Goal: Complete application form

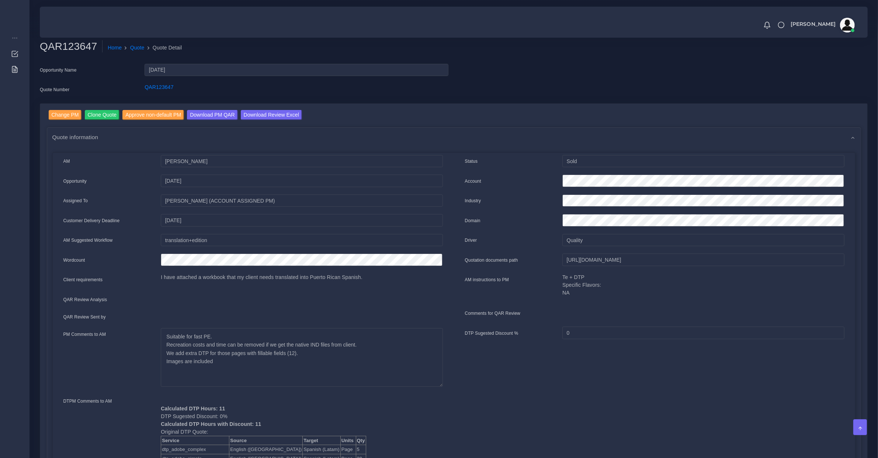
scroll to position [77, 0]
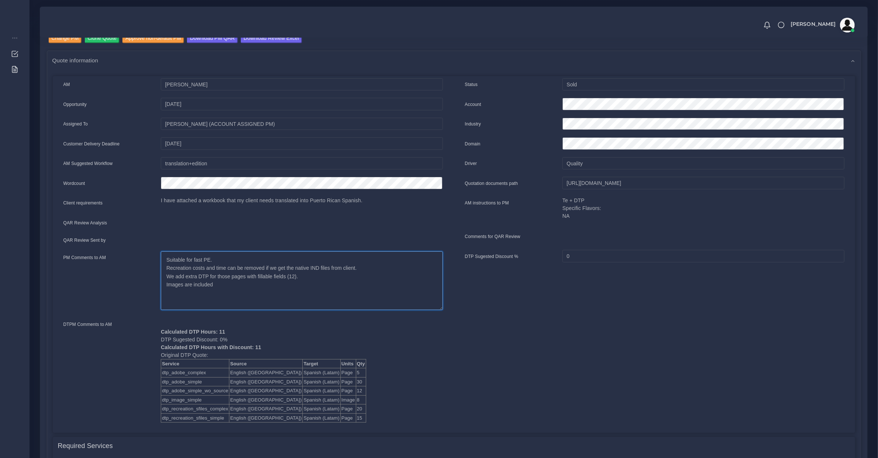
click at [211, 283] on textarea "Suitable for fast PE. Recreation costs and time can be removed if we get the na…" at bounding box center [302, 280] width 282 height 59
click at [376, 277] on textarea "Suitable for fast PE. Recreation costs and time can be removed if we get the na…" at bounding box center [302, 280] width 282 height 59
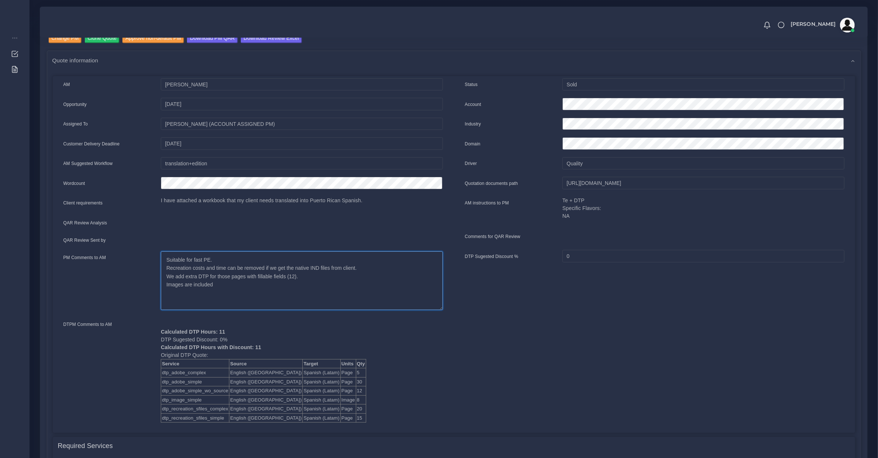
click at [376, 277] on textarea "Suitable for fast PE. Recreation costs and time can be removed if we get the na…" at bounding box center [302, 280] width 282 height 59
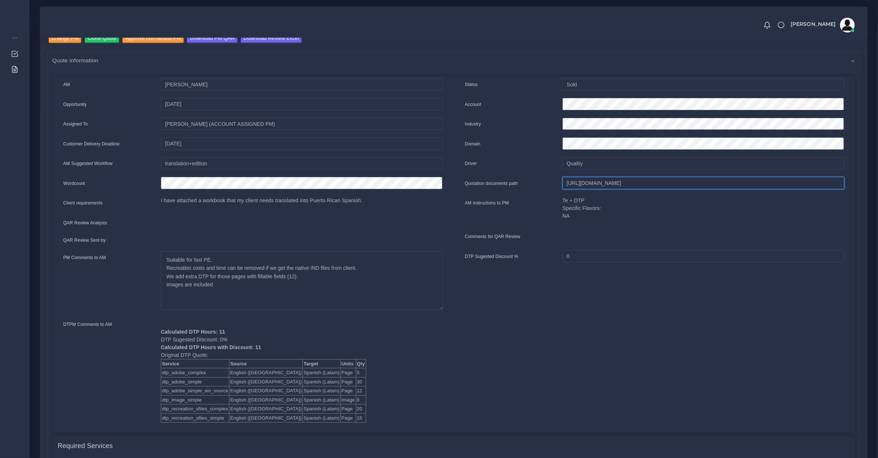
click at [585, 179] on input "[URL][DOMAIN_NAME]" at bounding box center [703, 183] width 282 height 13
